Goal: Browse casually: Explore the website without a specific task or goal

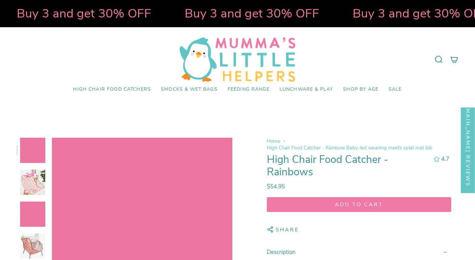
select select "pictures-first"
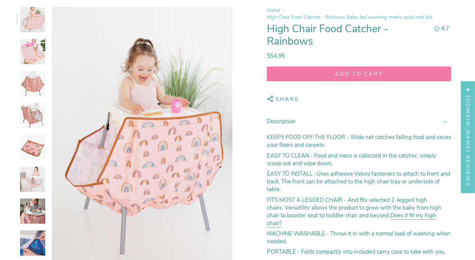
scroll to position [134, 0]
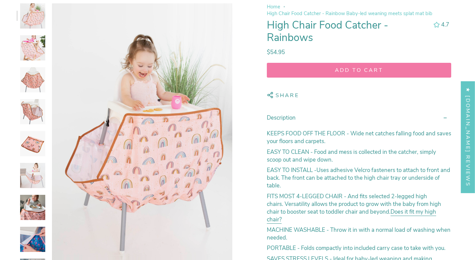
click at [35, 51] on img at bounding box center [32, 47] width 25 height 25
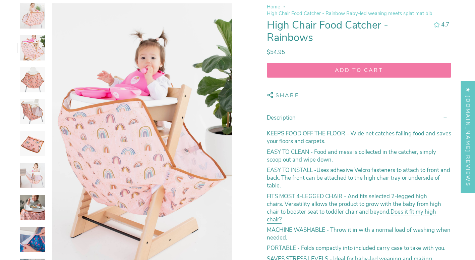
click at [38, 76] on img at bounding box center [32, 79] width 25 height 25
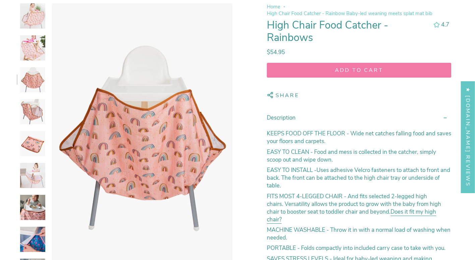
click at [40, 105] on img at bounding box center [32, 111] width 25 height 25
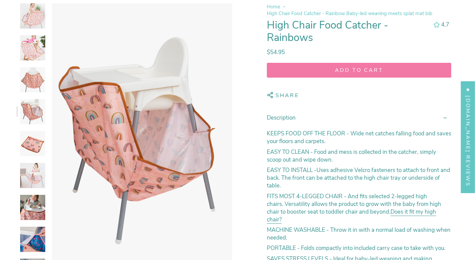
click at [38, 147] on img at bounding box center [32, 143] width 25 height 25
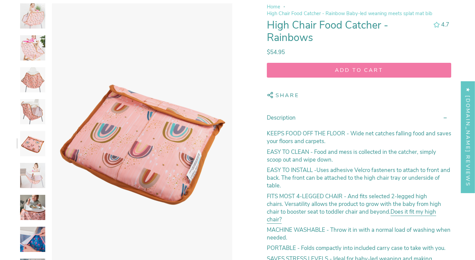
click at [44, 178] on img at bounding box center [32, 175] width 25 height 25
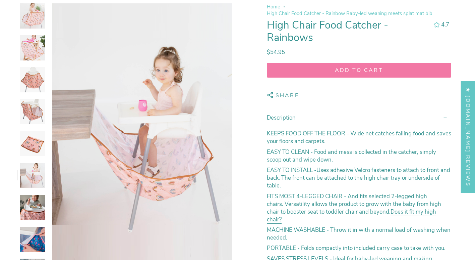
click at [35, 205] on img at bounding box center [32, 207] width 25 height 25
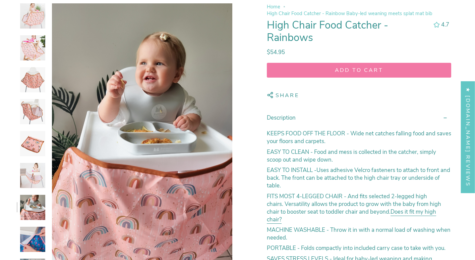
click at [31, 173] on img at bounding box center [32, 175] width 25 height 25
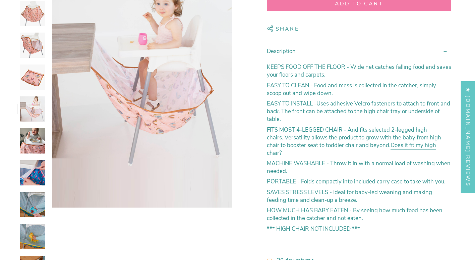
scroll to position [235, 0]
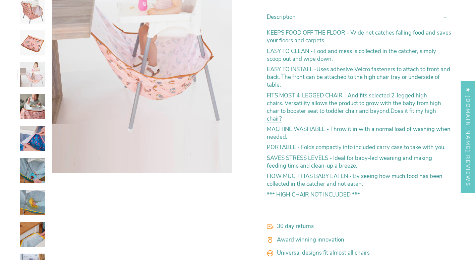
click at [38, 172] on img at bounding box center [32, 170] width 25 height 25
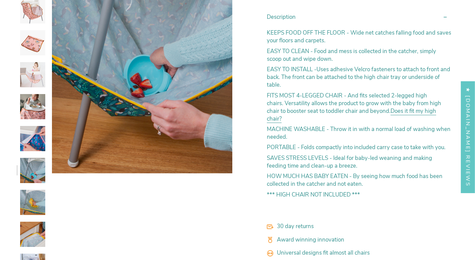
click at [38, 193] on img at bounding box center [32, 201] width 25 height 25
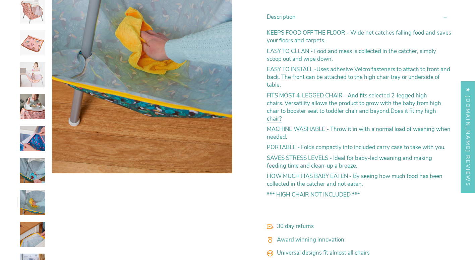
click at [35, 238] on img at bounding box center [32, 233] width 25 height 25
